Goal: Information Seeking & Learning: Learn about a topic

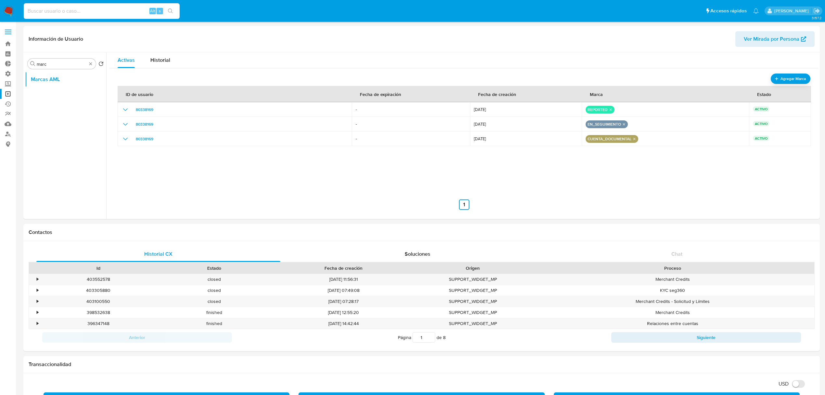
select select "10"
type input "4zoT0b93cjp41HCciz4DTROU"
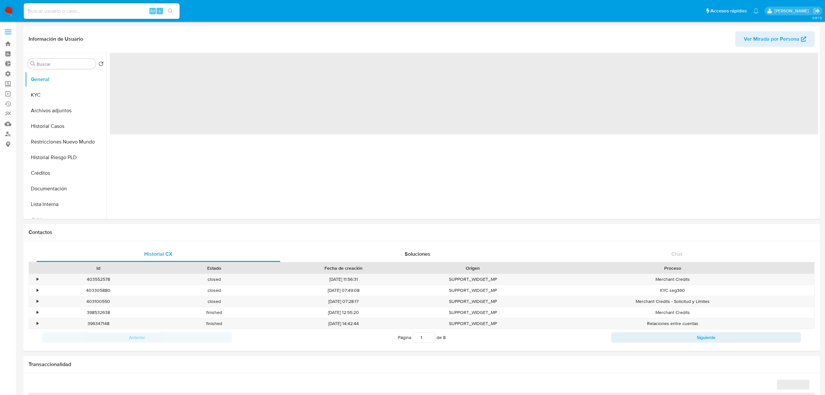
click at [65, 11] on input at bounding box center [102, 11] width 156 height 8
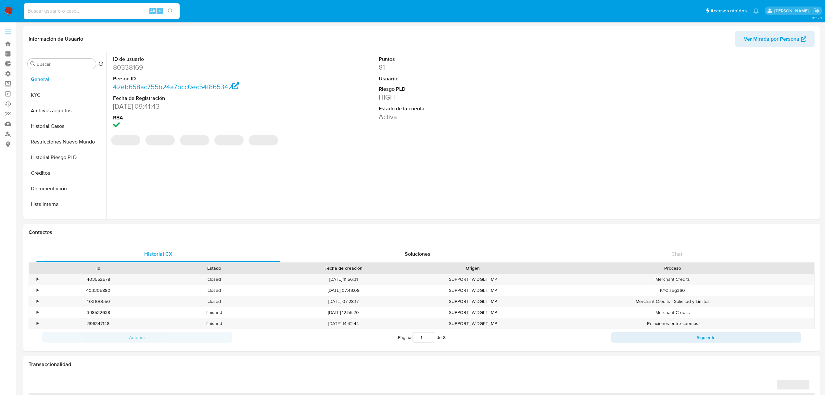
paste input "4zoT0b93cjp41HCciz4DTROU"
type input "4zoT0b93cjp41HCciz4DTROU"
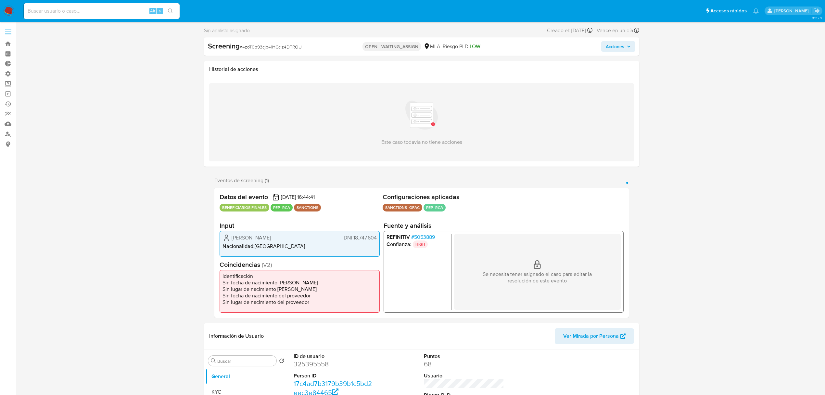
select select "10"
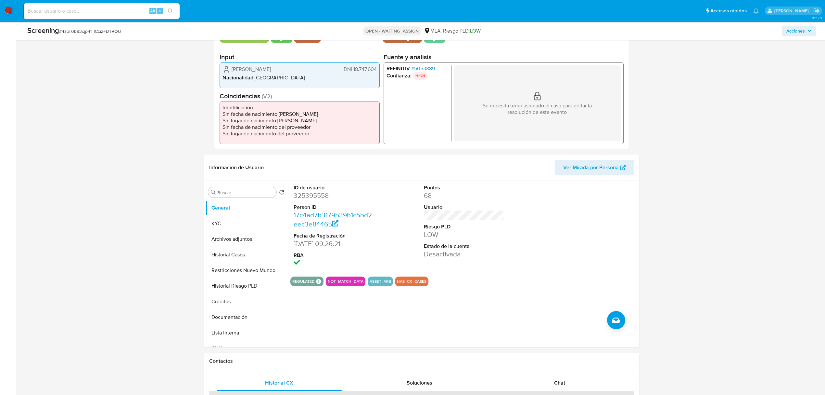
scroll to position [173, 0]
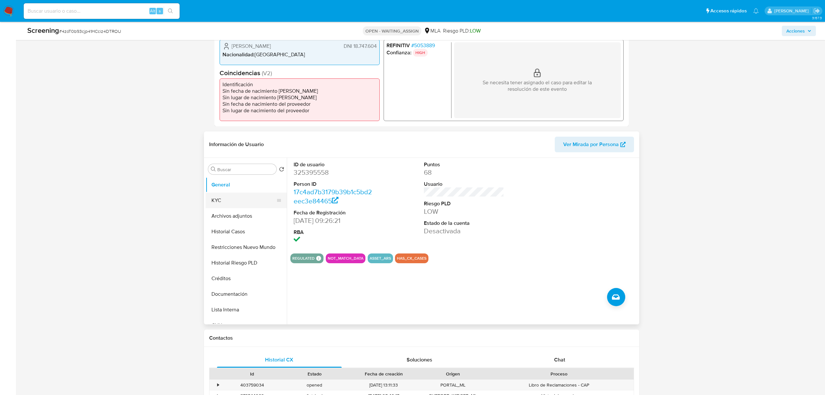
click at [246, 201] on button "KYC" at bounding box center [244, 200] width 76 height 16
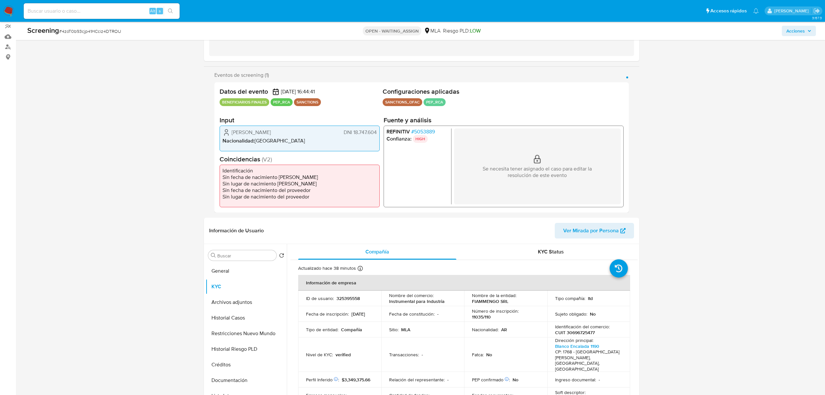
scroll to position [86, 0]
click at [422, 127] on div "REFINITIV # 5053889 Confianza: HIGH Se necesita tener asignado el caso para edi…" at bounding box center [504, 167] width 240 height 82
click at [421, 132] on span "# 5053889" at bounding box center [423, 132] width 24 height 6
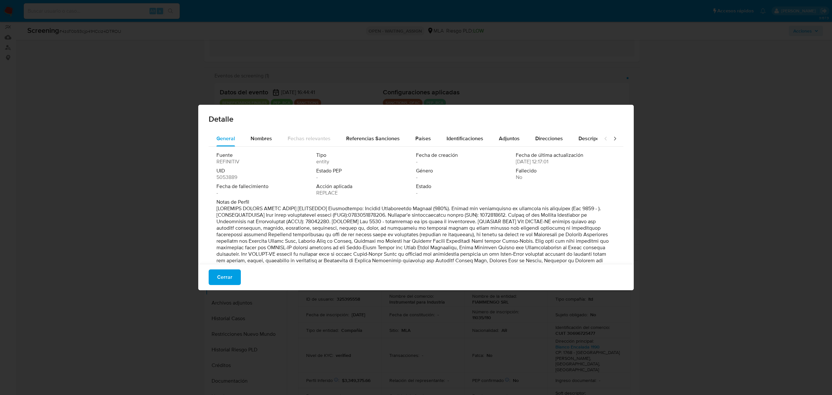
click at [224, 261] on p at bounding box center [415, 253] width 398 height 97
click at [217, 277] on span "Cerrar" at bounding box center [224, 277] width 15 height 14
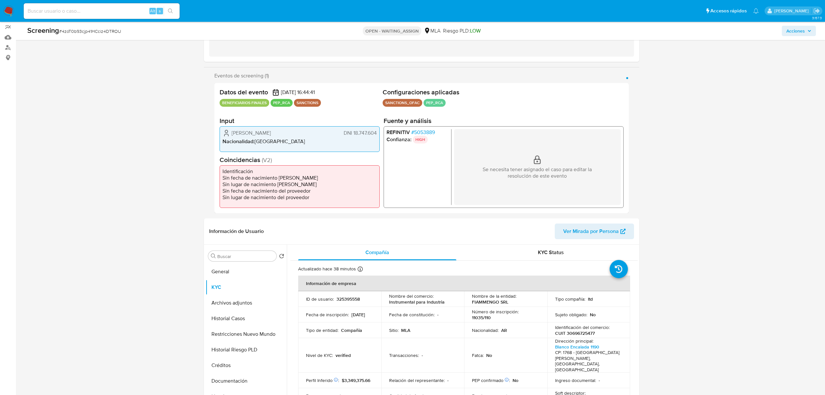
click at [6, 8] on img at bounding box center [8, 11] width 11 height 11
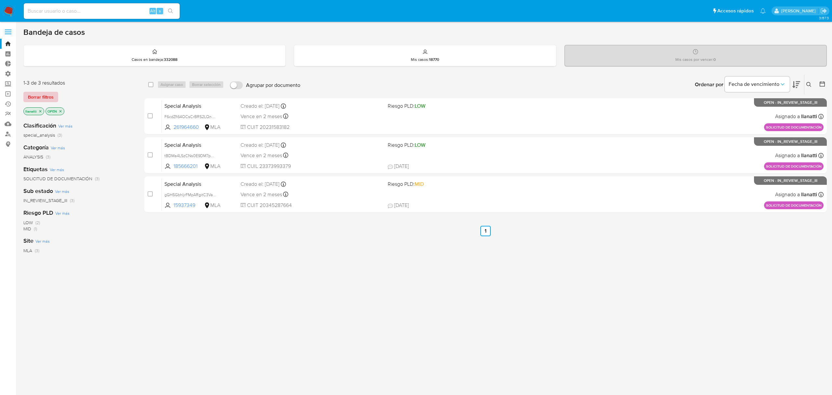
click at [45, 98] on span "Borrar filtros" at bounding box center [41, 96] width 26 height 9
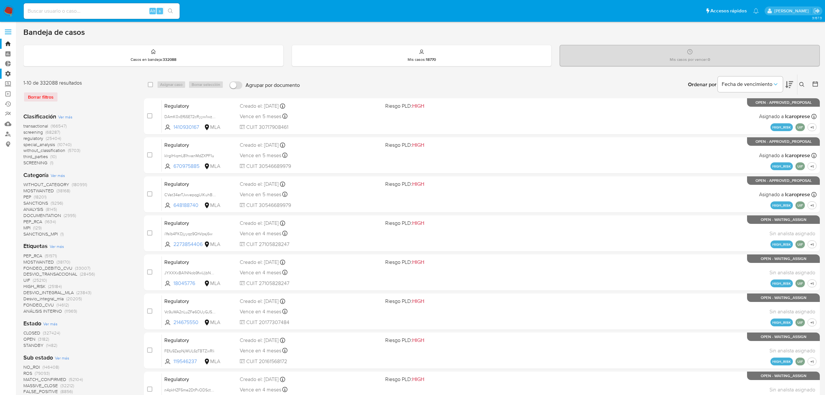
click at [5, 76] on label "Administración" at bounding box center [38, 74] width 77 height 10
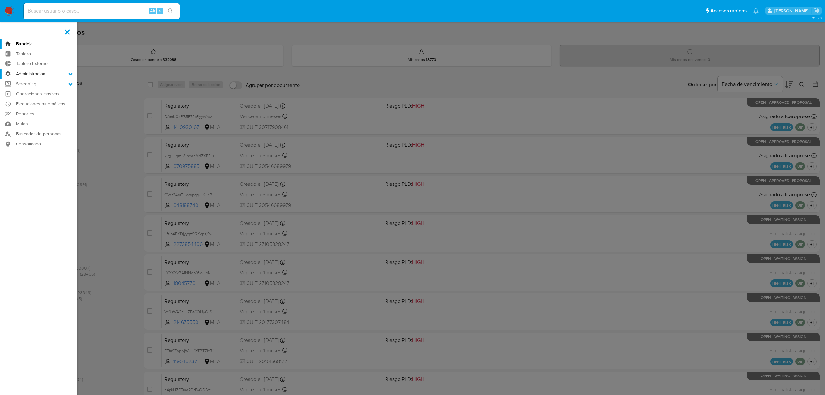
click at [0, 0] on input "Administración" at bounding box center [0, 0] width 0 height 0
click at [31, 84] on link "Reglas" at bounding box center [38, 83] width 77 height 8
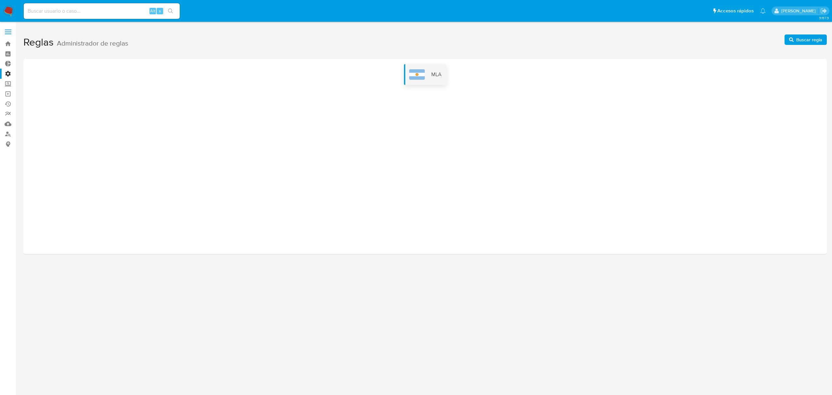
click at [431, 76] on span "MLA" at bounding box center [436, 74] width 10 height 7
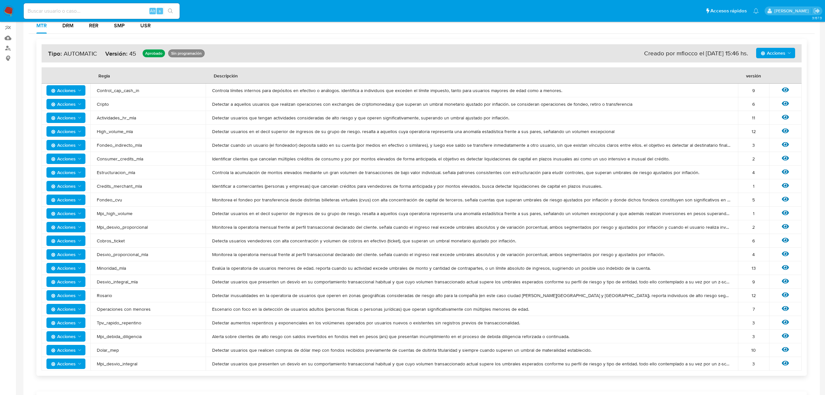
scroll to position [86, 0]
drag, startPoint x: 532, startPoint y: 307, endPoint x: 211, endPoint y: 309, distance: 321.1
click at [212, 309] on span "Escenario con foco en la detección de usuarios adultos (personas físicas o pers…" at bounding box center [472, 308] width 520 height 6
